Goal: Information Seeking & Learning: Learn about a topic

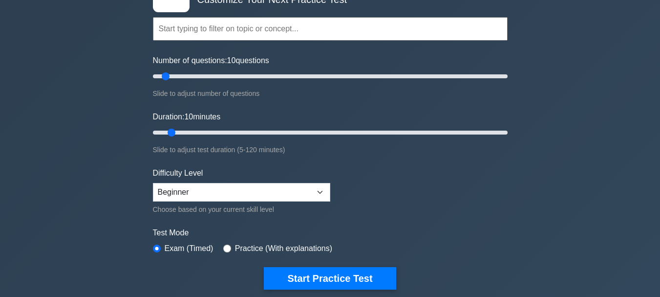
select select "intermediate"
click at [153, 183] on select "Beginner Intermediate Expert" at bounding box center [241, 192] width 177 height 19
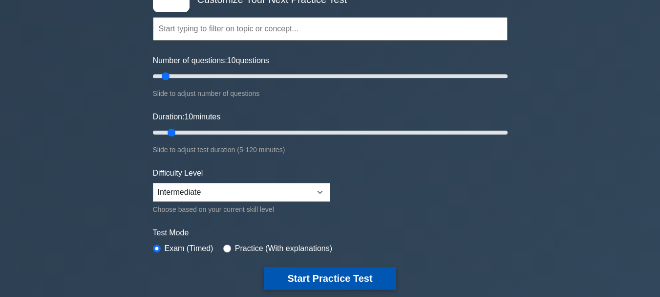
click at [316, 278] on button "Start Practice Test" at bounding box center [330, 278] width 132 height 22
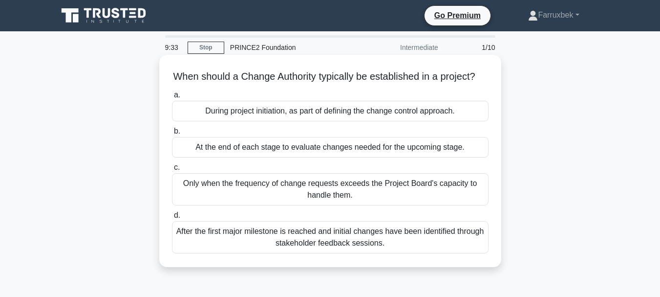
click at [399, 242] on div "After the first major milestone is reached and initial changes have been identi…" at bounding box center [330, 237] width 317 height 32
click at [172, 218] on input "d. After the first major milestone is reached and initial changes have been ide…" at bounding box center [172, 215] width 0 height 6
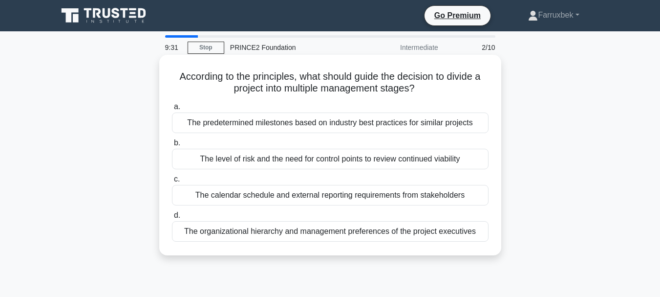
click at [400, 233] on div "The organizational hierarchy and management preferences of the project executiv…" at bounding box center [330, 231] width 317 height 21
click at [172, 218] on input "d. The organizational hierarchy and management preferences of the project execu…" at bounding box center [172, 215] width 0 height 6
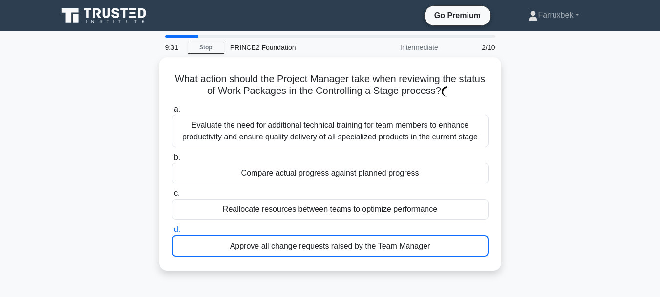
click at [400, 233] on label "d. Approve all change requests raised by the Team Manager" at bounding box center [330, 239] width 317 height 33
click at [172, 233] on input "d. Approve all change requests raised by the Team Manager" at bounding box center [172, 229] width 0 height 6
click at [400, 235] on div "Approve all change requests raised by the Team Manager" at bounding box center [330, 246] width 317 height 22
click at [172, 233] on input "d. Approve all change requests raised by the Team Manager" at bounding box center [172, 229] width 0 height 6
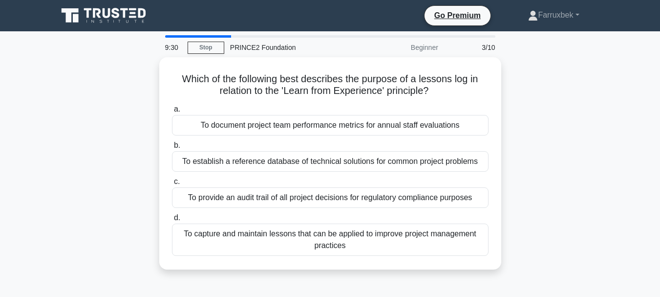
click at [400, 233] on div "To capture and maintain lessons that can be applied to improve project manageme…" at bounding box center [330, 239] width 317 height 32
click at [172, 221] on input "d. To capture and maintain lessons that can be applied to improve project manag…" at bounding box center [172, 218] width 0 height 6
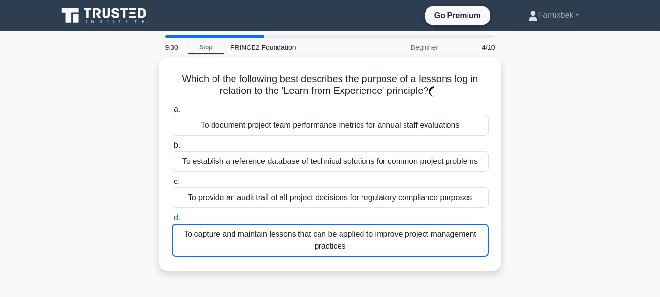
click at [400, 233] on div "To capture and maintain lessons that can be applied to improve project manageme…" at bounding box center [330, 239] width 317 height 33
click at [172, 221] on input "d. To capture and maintain lessons that can be applied to improve project manag…" at bounding box center [172, 218] width 0 height 6
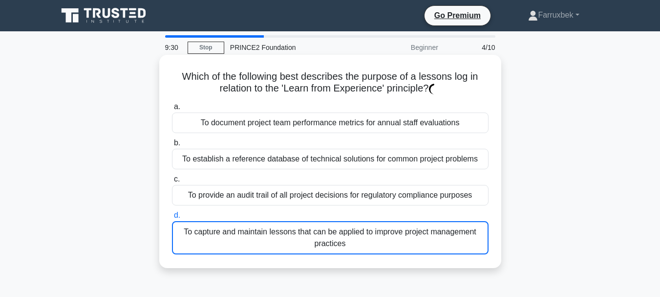
click at [400, 233] on div "To capture and maintain lessons that can be applied to improve project manageme…" at bounding box center [330, 237] width 317 height 33
click at [172, 218] on input "d. To capture and maintain lessons that can be applied to improve project manag…" at bounding box center [172, 215] width 0 height 6
click at [400, 233] on div "To capture and maintain lessons that can be applied to improve project manageme…" at bounding box center [330, 237] width 317 height 33
click at [172, 218] on input "d. To capture and maintain lessons that can be applied to improve project manag…" at bounding box center [172, 215] width 0 height 6
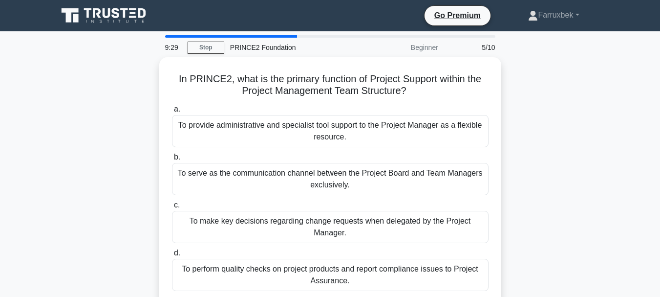
click at [400, 233] on div "To make key decisions regarding change requests when delegated by the Project M…" at bounding box center [330, 227] width 317 height 32
click at [172, 208] on input "c. To make key decisions regarding change requests when delegated by the Projec…" at bounding box center [172, 205] width 0 height 6
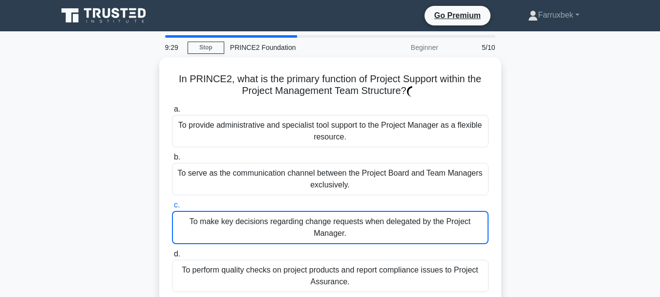
click at [400, 233] on div "To make key decisions regarding change requests when delegated by the Project M…" at bounding box center [330, 227] width 317 height 33
click at [172, 208] on input "c. To make key decisions regarding change requests when delegated by the Projec…" at bounding box center [172, 205] width 0 height 6
click at [400, 233] on div "To make key decisions regarding change requests when delegated by the Project M…" at bounding box center [330, 227] width 317 height 33
click at [172, 208] on input "c. To make key decisions regarding change requests when delegated by the Projec…" at bounding box center [172, 205] width 0 height 6
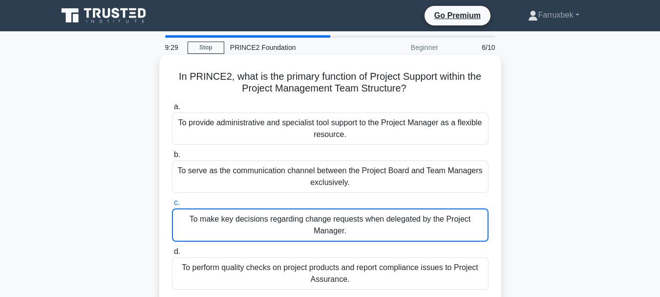
click at [400, 233] on div "To make key decisions regarding change requests when delegated by the Project M…" at bounding box center [330, 224] width 317 height 33
click at [172, 206] on input "c. To make key decisions regarding change requests when delegated by the Projec…" at bounding box center [172, 202] width 0 height 6
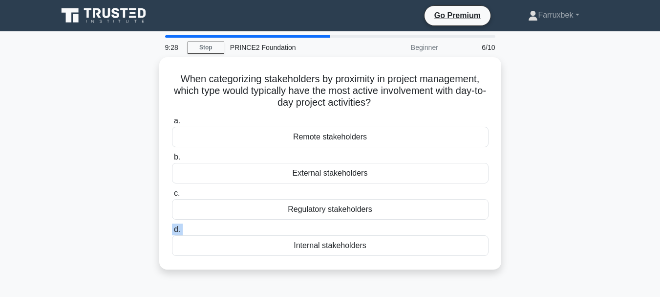
click at [400, 233] on label "d. Internal stakeholders" at bounding box center [330, 239] width 317 height 32
click at [172, 233] on input "d. Internal stakeholders" at bounding box center [172, 229] width 0 height 6
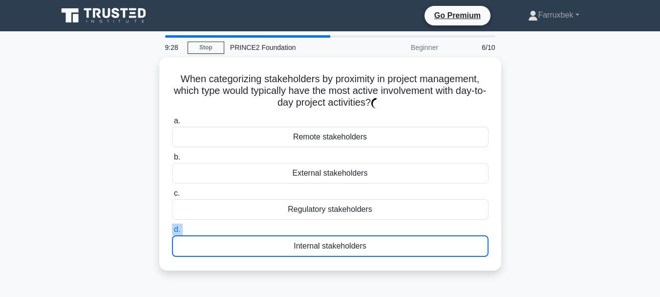
click at [400, 235] on div "Internal stakeholders" at bounding box center [330, 246] width 317 height 22
click at [172, 233] on input "d. Internal stakeholders" at bounding box center [172, 229] width 0 height 6
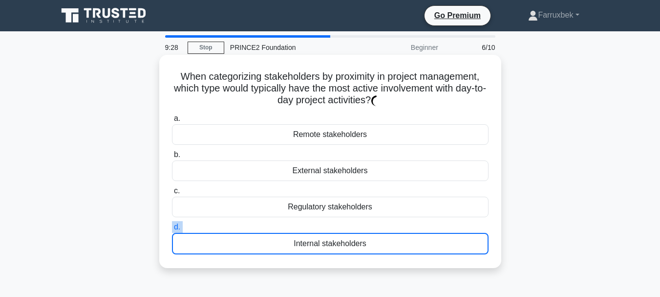
click at [400, 233] on div "Internal stakeholders" at bounding box center [330, 244] width 317 height 22
click at [172, 230] on input "d. Internal stakeholders" at bounding box center [172, 227] width 0 height 6
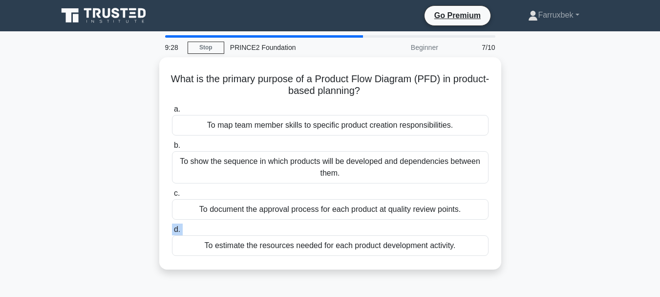
click at [400, 233] on label "d. To estimate the resources needed for each product development activity." at bounding box center [330, 239] width 317 height 32
click at [172, 233] on input "d. To estimate the resources needed for each product development activity." at bounding box center [172, 229] width 0 height 6
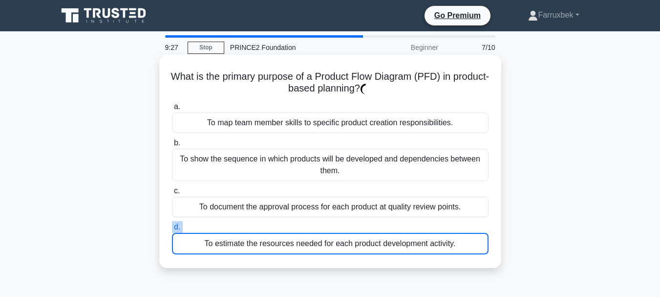
click at [400, 233] on div "To estimate the resources needed for each product development activity." at bounding box center [330, 244] width 317 height 22
click at [172, 230] on input "d. To estimate the resources needed for each product development activity." at bounding box center [172, 227] width 0 height 6
click at [400, 233] on div "To estimate the resources needed for each product development activity." at bounding box center [330, 244] width 317 height 22
click at [172, 230] on input "d. To estimate the resources needed for each product development activity." at bounding box center [172, 227] width 0 height 6
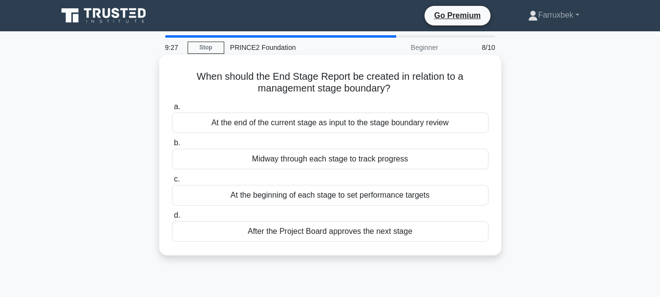
click at [400, 233] on div "After the Project Board approves the next stage" at bounding box center [330, 231] width 317 height 21
click at [172, 218] on input "d. After the Project Board approves the next stage" at bounding box center [172, 215] width 0 height 6
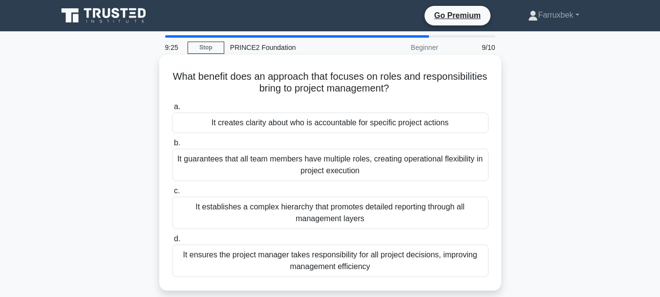
click at [424, 209] on div "It establishes a complex hierarchy that promotes detailed reporting through all…" at bounding box center [330, 212] width 317 height 32
click at [172, 194] on input "c. It establishes a complex hierarchy that promotes detailed reporting through …" at bounding box center [172, 191] width 0 height 6
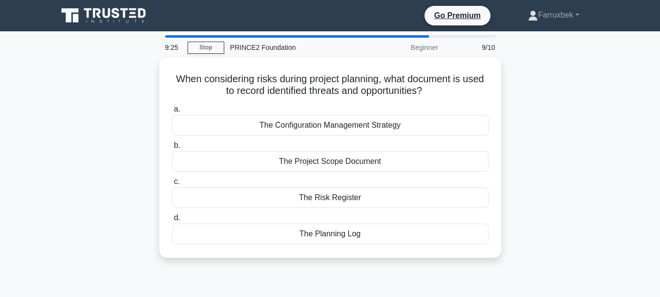
click at [424, 209] on div "a. The Configuration Management Strategy b. The Project Scope Document c. d." at bounding box center [330, 173] width 328 height 145
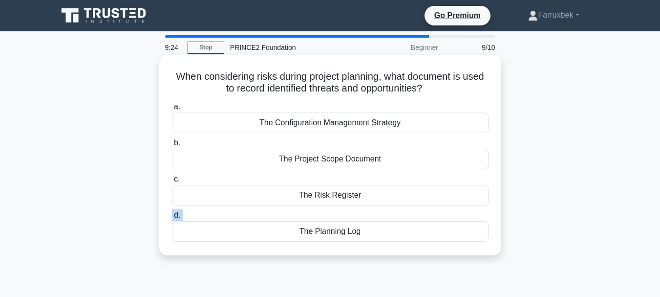
click at [424, 209] on div "a. The Configuration Management Strategy b. The Project Scope Document c. d." at bounding box center [330, 171] width 328 height 145
click at [425, 201] on div "The Risk Register" at bounding box center [330, 195] width 317 height 21
click at [172, 182] on input "c. The Risk Register" at bounding box center [172, 179] width 0 height 6
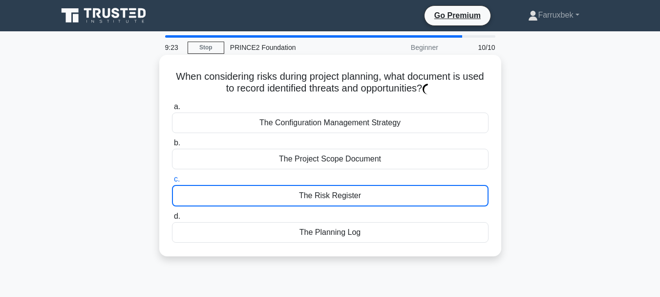
click at [425, 201] on div "The Risk Register" at bounding box center [330, 196] width 317 height 22
click at [172, 182] on input "c. The Risk Register" at bounding box center [172, 179] width 0 height 6
click at [425, 201] on div "The Risk Register" at bounding box center [330, 196] width 317 height 22
click at [172, 182] on input "c. The Risk Register" at bounding box center [172, 179] width 0 height 6
click at [425, 201] on div "The Risk Register" at bounding box center [330, 196] width 317 height 22
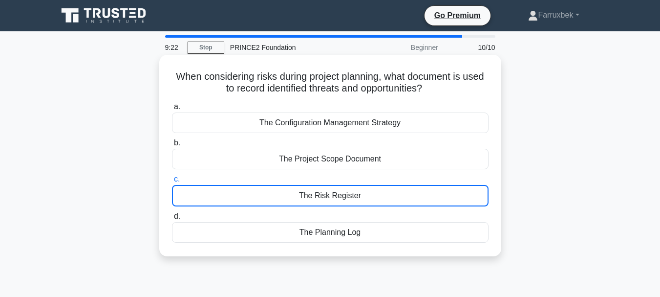
click at [172, 182] on input "c. The Risk Register" at bounding box center [172, 179] width 0 height 6
click at [425, 201] on div "The Risk Register" at bounding box center [330, 196] width 317 height 22
click at [172, 182] on input "c. The Risk Register" at bounding box center [172, 179] width 0 height 6
click at [425, 201] on div "The Risk Register" at bounding box center [330, 196] width 317 height 22
click at [172, 182] on input "c. The Risk Register" at bounding box center [172, 179] width 0 height 6
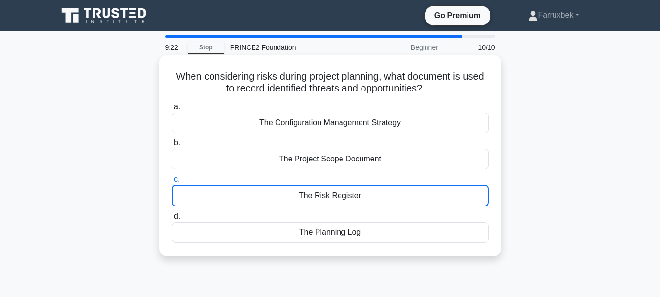
click at [425, 201] on div "The Risk Register" at bounding box center [330, 196] width 317 height 22
click at [172, 182] on input "c. The Risk Register" at bounding box center [172, 179] width 0 height 6
